Goal: Information Seeking & Learning: Learn about a topic

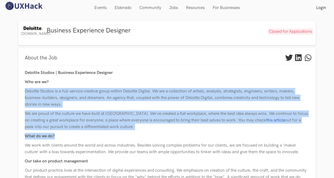
drag, startPoint x: 26, startPoint y: 90, endPoint x: 188, endPoint y: 139, distance: 169.5
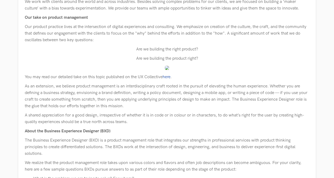
scroll to position [158, 0]
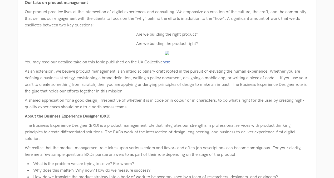
click at [58, 86] on p "As an extension, we believe product management is an interdisciplinary craft ro…" at bounding box center [167, 81] width 285 height 26
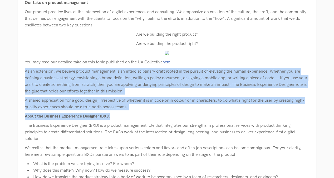
drag, startPoint x: 24, startPoint y: 70, endPoint x: 200, endPoint y: 115, distance: 182.4
click at [200, 115] on div "Deloitte Studios | Business Experience Designer Who are we? Deloitte Studios is…" at bounding box center [167, 180] width 292 height 546
drag, startPoint x: 200, startPoint y: 115, endPoint x: 137, endPoint y: 111, distance: 63.9
click at [137, 111] on div "Deloitte Studios | Business Experience Designer Who are we? Deloitte Studios is…" at bounding box center [167, 180] width 285 height 539
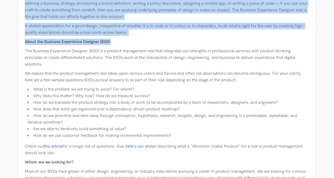
scroll to position [237, 0]
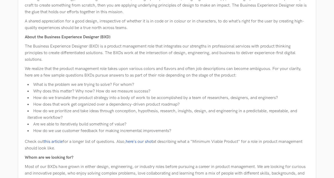
click at [32, 70] on p "We realize that the product management role takes upon various colors and flavo…" at bounding box center [167, 71] width 285 height 13
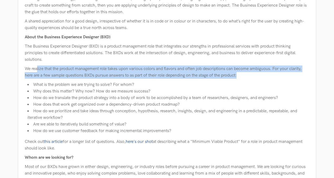
drag, startPoint x: 92, startPoint y: 73, endPoint x: 267, endPoint y: 74, distance: 175.5
click at [267, 74] on p "We realize that the product management role takes upon various colors and flavo…" at bounding box center [167, 71] width 285 height 13
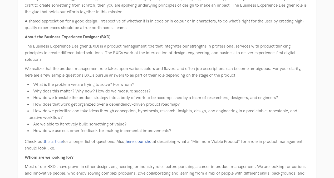
drag, startPoint x: 267, startPoint y: 74, endPoint x: 152, endPoint y: 107, distance: 119.6
click at [152, 107] on li "How does that work get organized over a dependency-driven product roadmap?" at bounding box center [168, 104] width 282 height 7
